Goal: Task Accomplishment & Management: Use online tool/utility

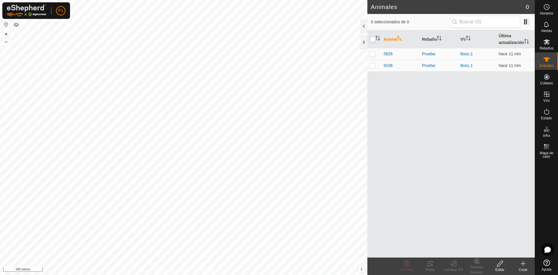
click at [372, 42] on input "checkbox" at bounding box center [373, 39] width 6 height 6
checkbox input "true"
click at [434, 262] on tracks-svg-icon at bounding box center [429, 263] width 23 height 7
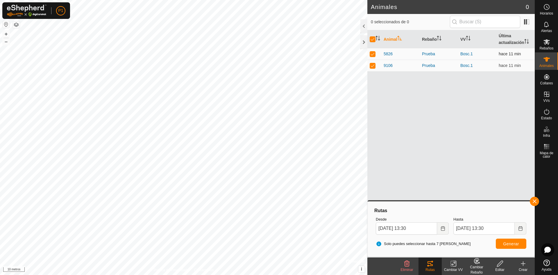
click at [369, 52] on td at bounding box center [374, 54] width 14 height 12
checkbox input "false"
click at [374, 71] on table "Animal Rebaño VV Última actualización 5826 Prueba Bosc.1 hace 11 min 9106 Prueb…" at bounding box center [450, 50] width 167 height 41
click at [373, 65] on p-checkbox at bounding box center [373, 65] width 6 height 5
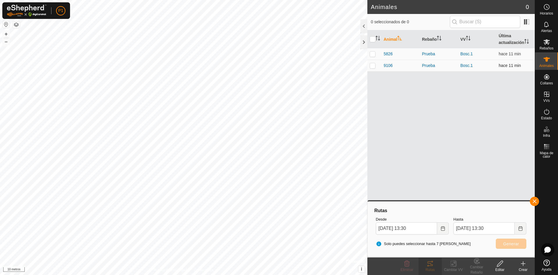
click at [373, 65] on p-checkbox at bounding box center [373, 65] width 6 height 5
checkbox input "true"
click at [373, 48] on td at bounding box center [374, 54] width 14 height 12
checkbox input "true"
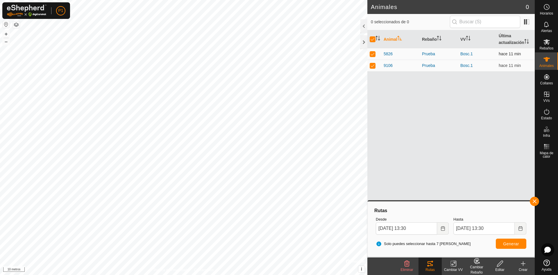
click at [373, 56] on p-checkbox at bounding box center [373, 53] width 6 height 5
checkbox input "false"
click at [428, 268] on font "Rutas" at bounding box center [429, 269] width 9 height 4
click at [432, 265] on icon at bounding box center [429, 263] width 5 height 5
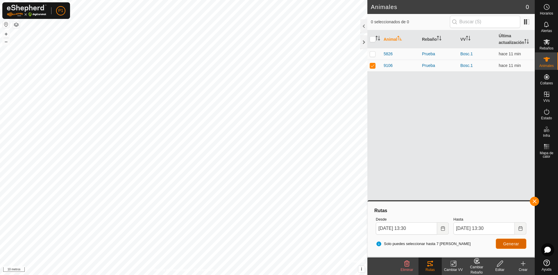
click at [502, 241] on button "Generar" at bounding box center [511, 243] width 31 height 10
click at [373, 56] on p-tablecheckbox at bounding box center [373, 53] width 6 height 5
checkbox input "true"
click at [372, 66] on p-checkbox at bounding box center [373, 65] width 6 height 5
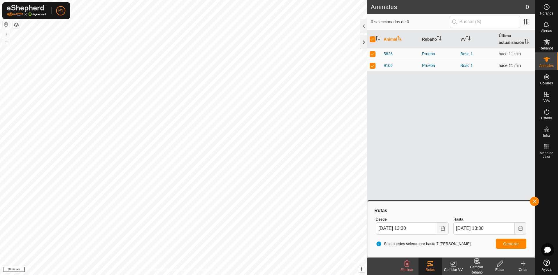
checkbox input "false"
click at [508, 240] on button "Generar" at bounding box center [511, 243] width 31 height 10
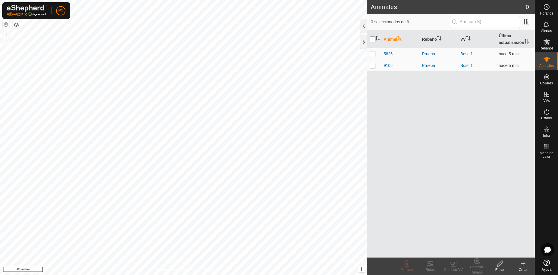
click at [370, 41] on input "checkbox" at bounding box center [373, 39] width 6 height 6
checkbox input "true"
click at [430, 264] on icon at bounding box center [430, 263] width 7 height 7
